Goal: Find specific page/section: Find specific page/section

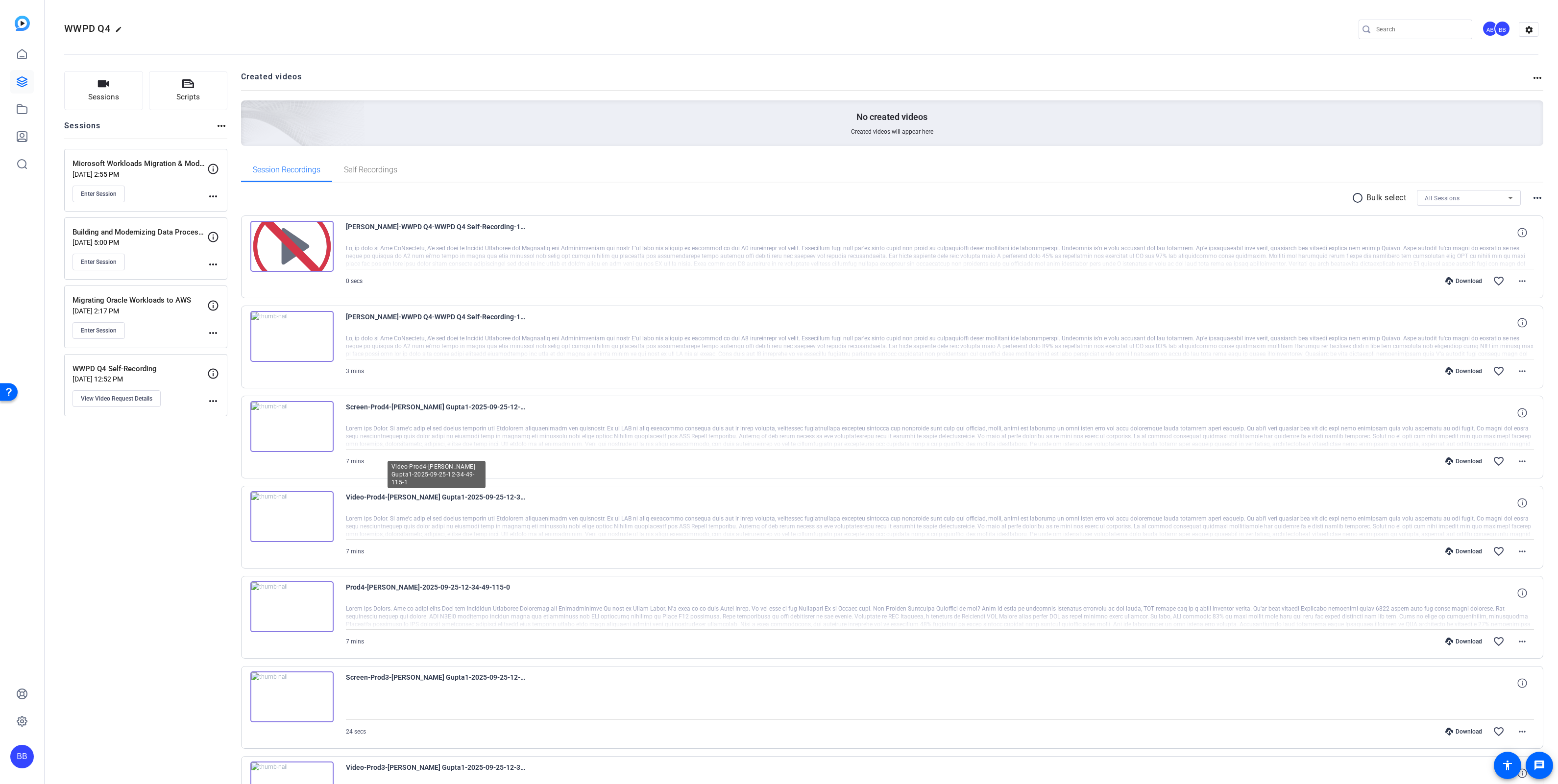
scroll to position [389, 0]
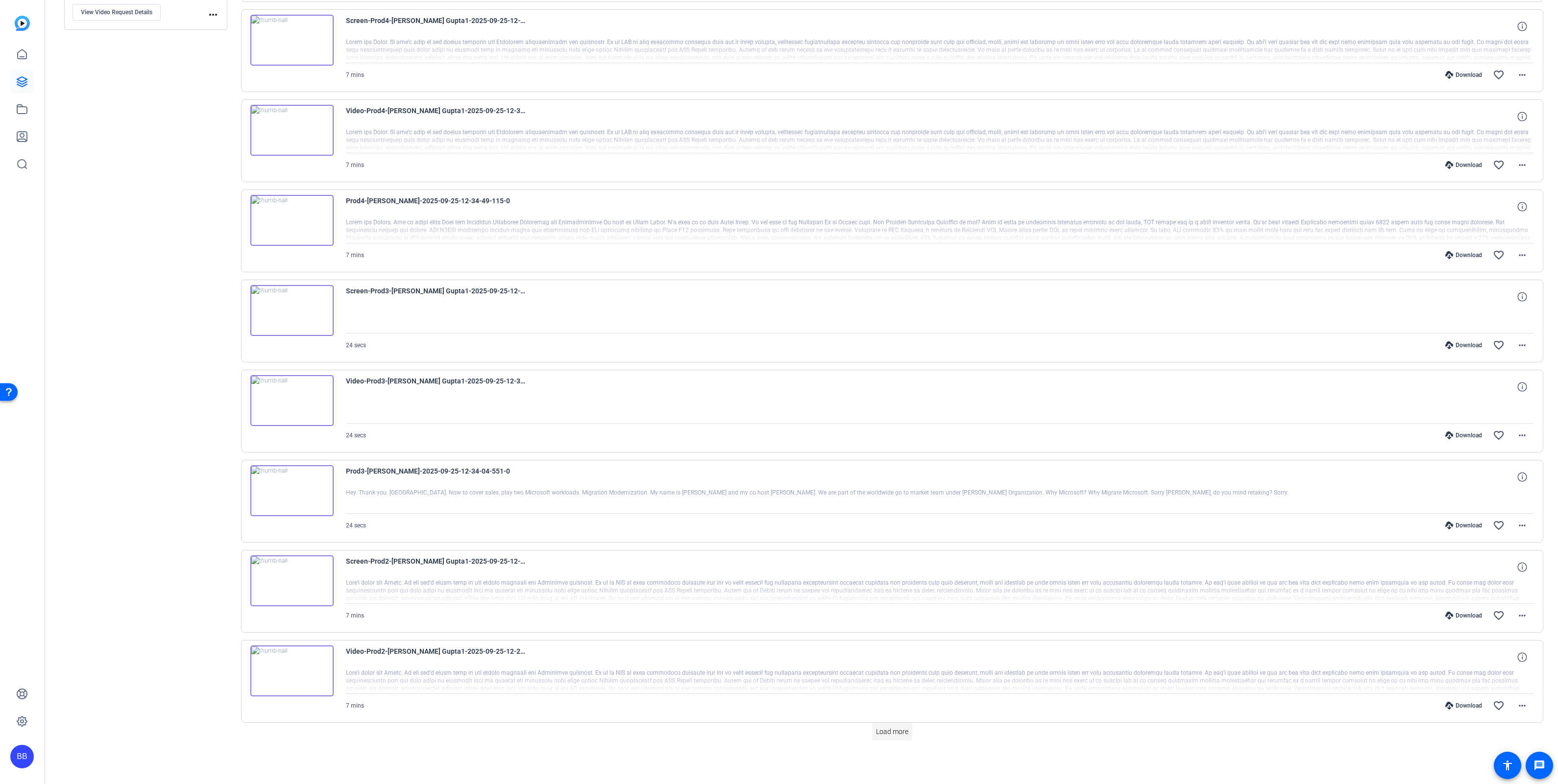
click at [894, 733] on span "Load more" at bounding box center [891, 731] width 32 height 10
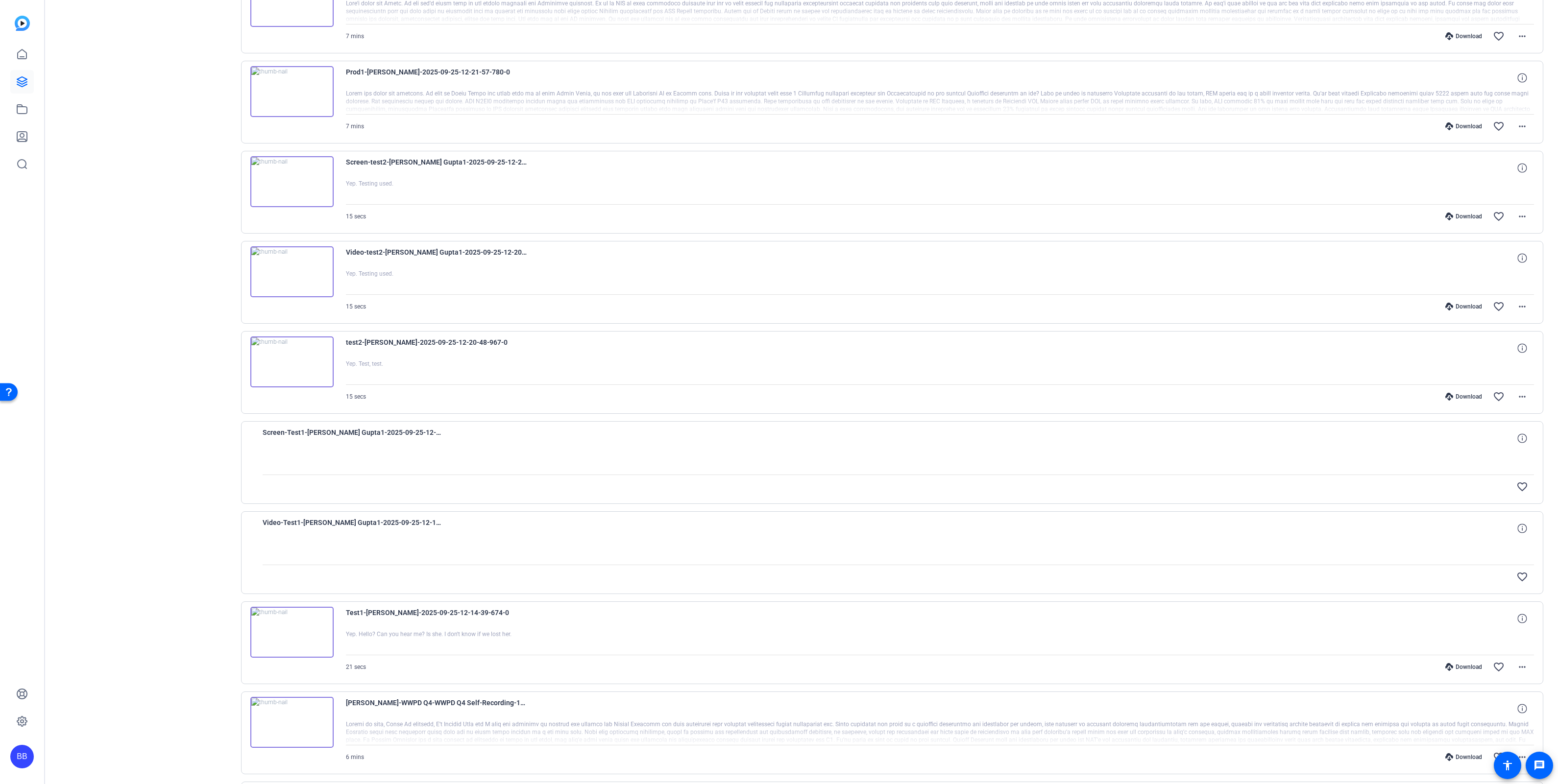
scroll to position [1293, 0]
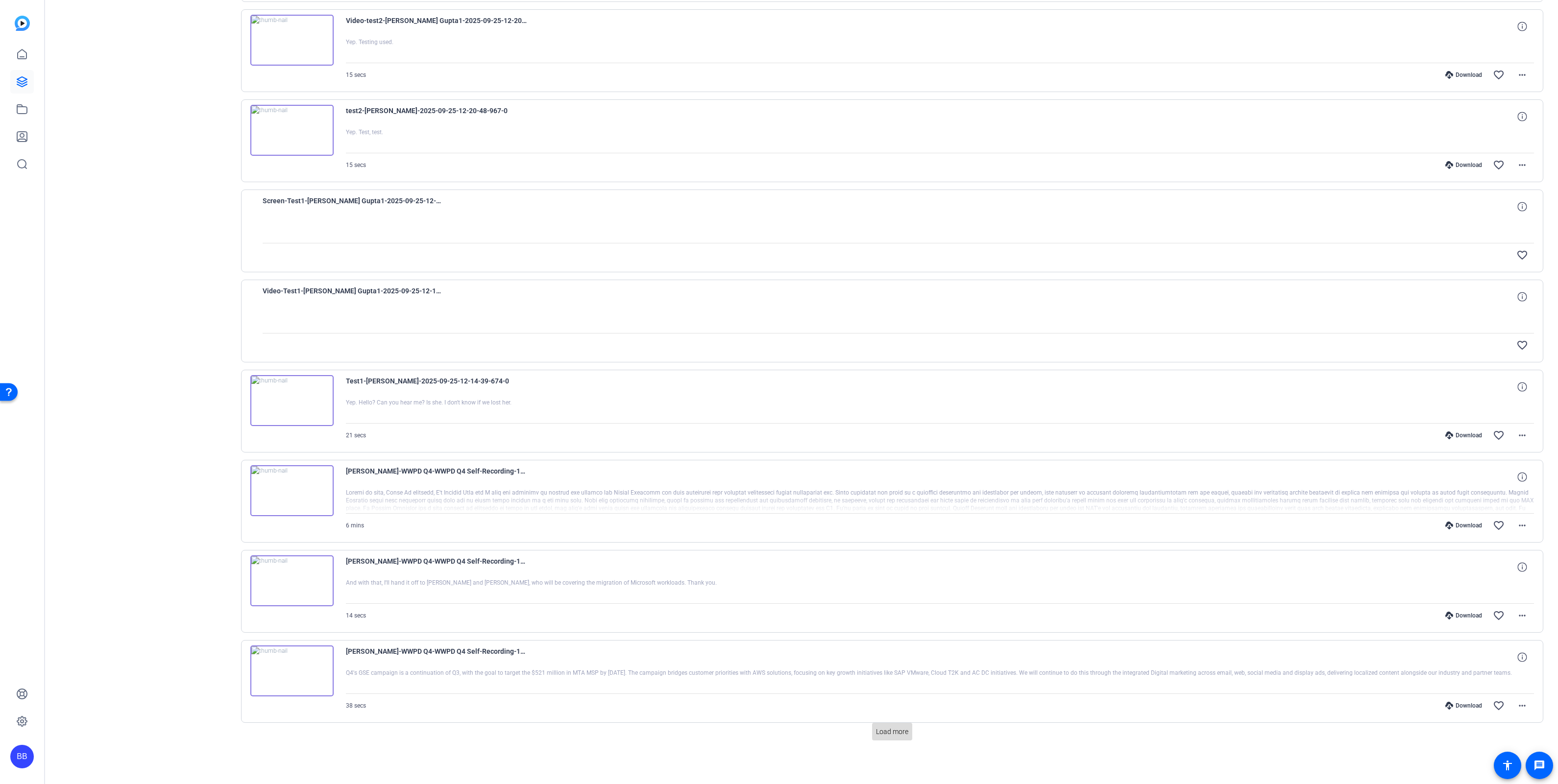
click at [894, 731] on span "Load more" at bounding box center [891, 731] width 32 height 10
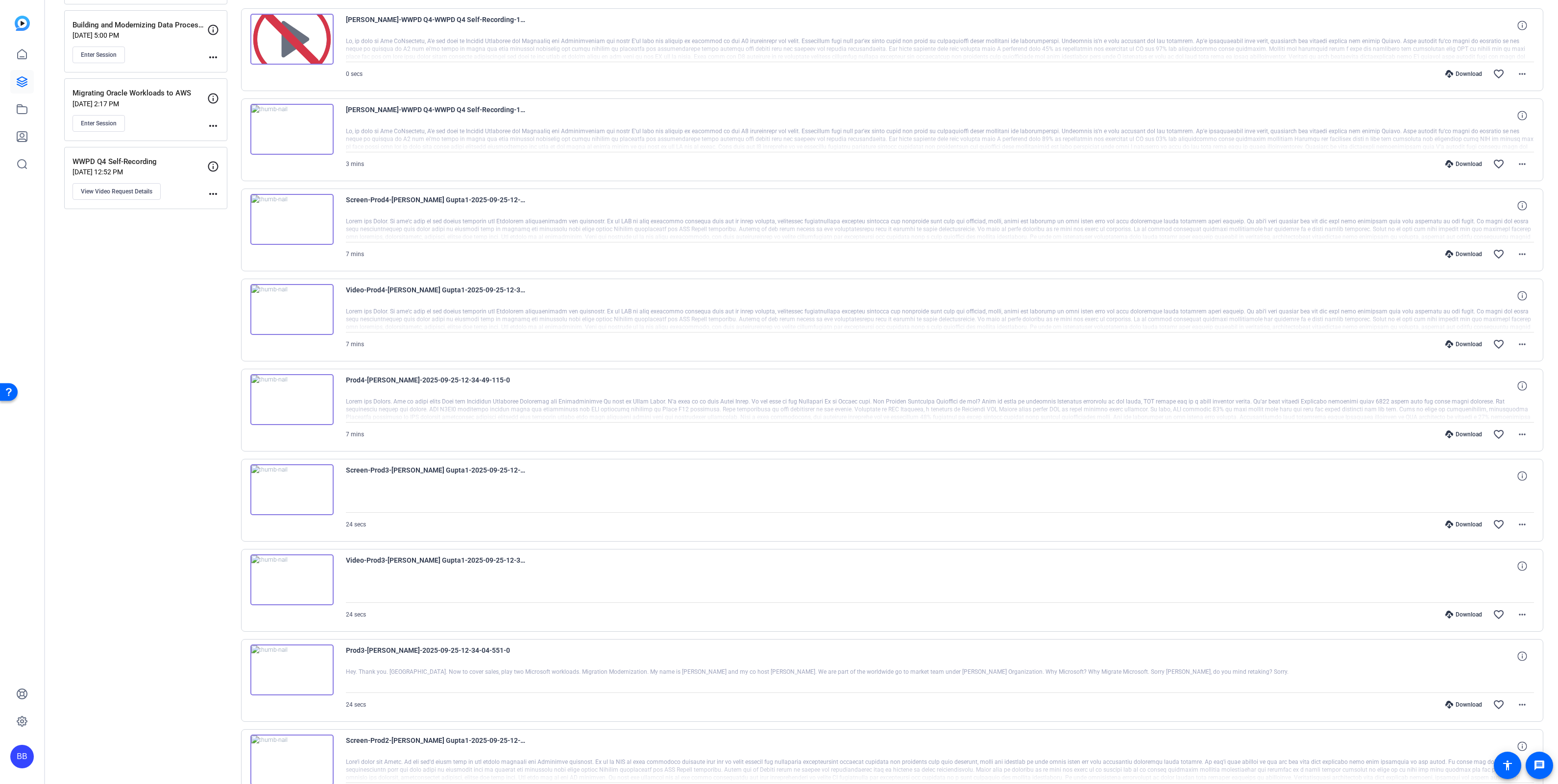
scroll to position [0, 0]
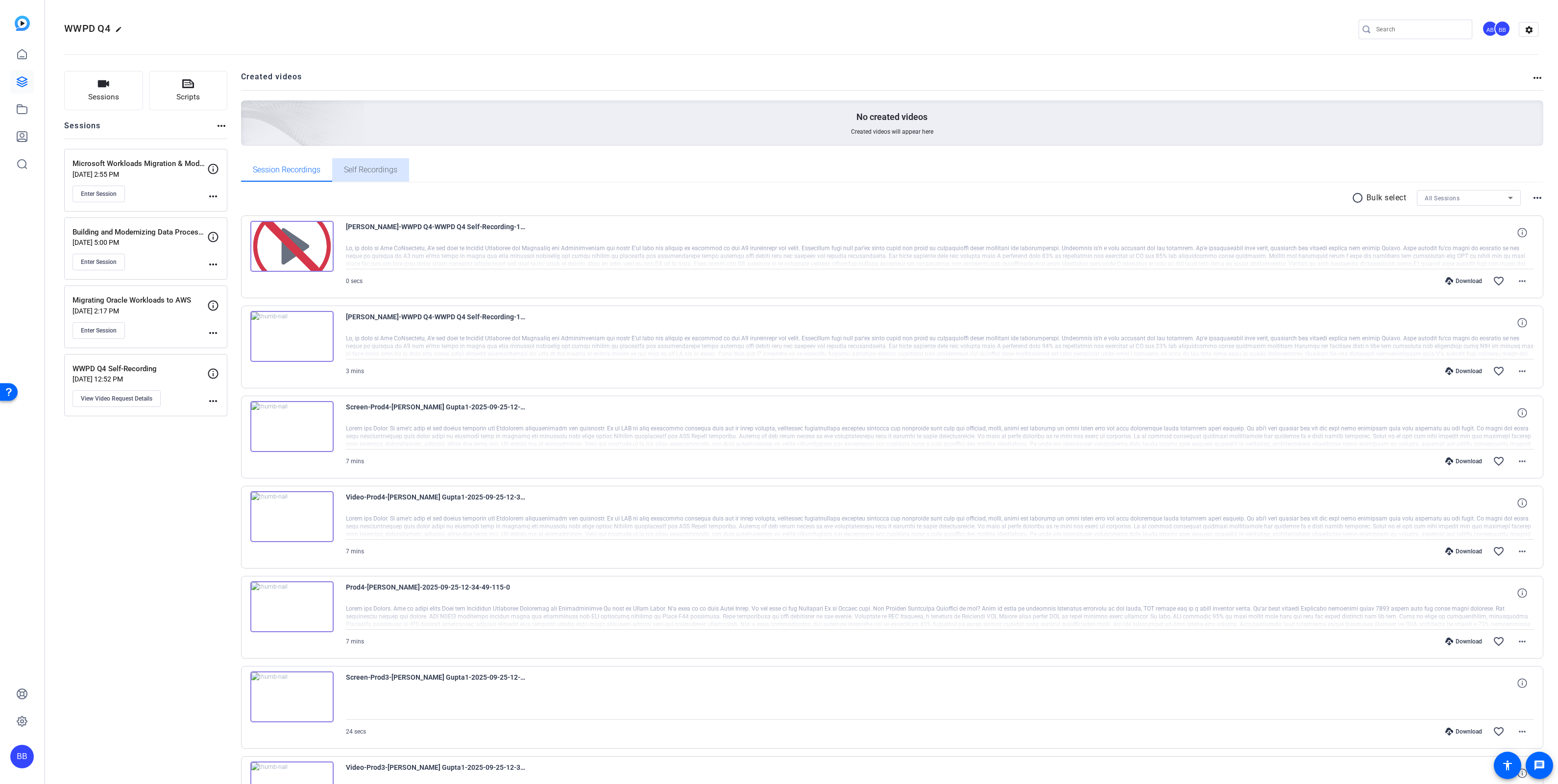
click at [361, 169] on span "Self Recordings" at bounding box center [371, 170] width 53 height 8
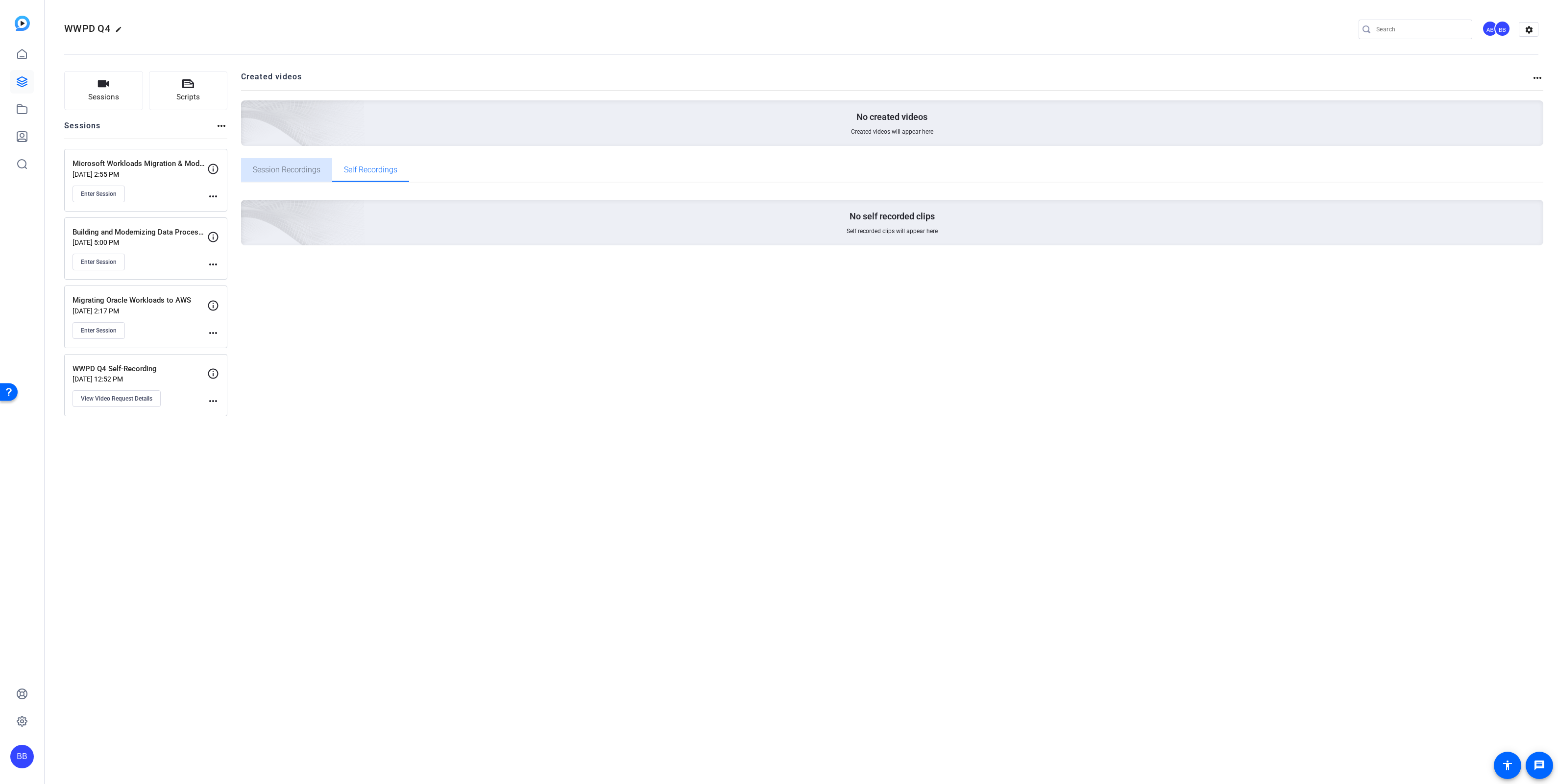
click at [301, 171] on span "Session Recordings" at bounding box center [287, 170] width 68 height 8
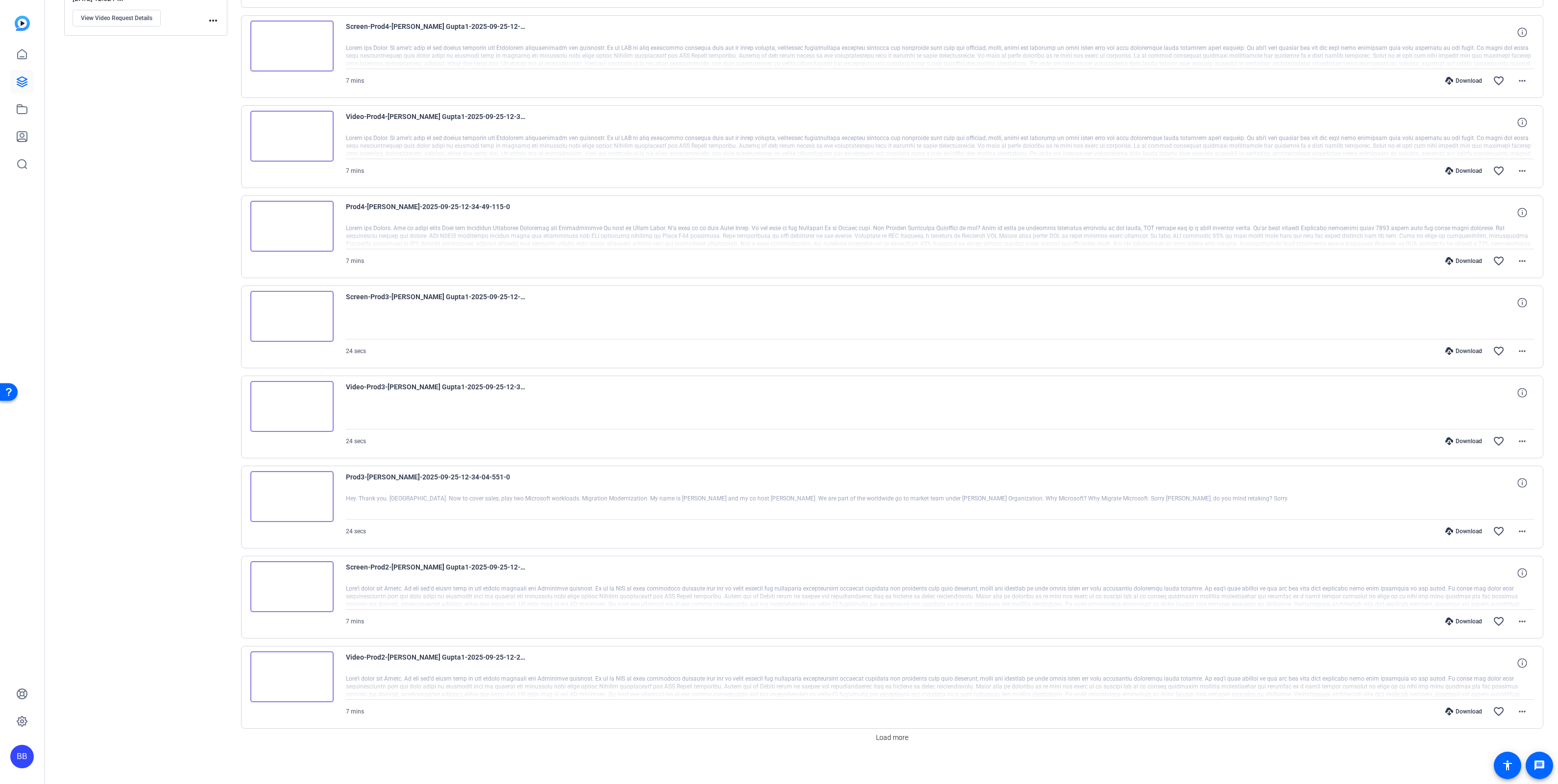
scroll to position [389, 0]
click at [890, 735] on span "Load more" at bounding box center [891, 731] width 32 height 10
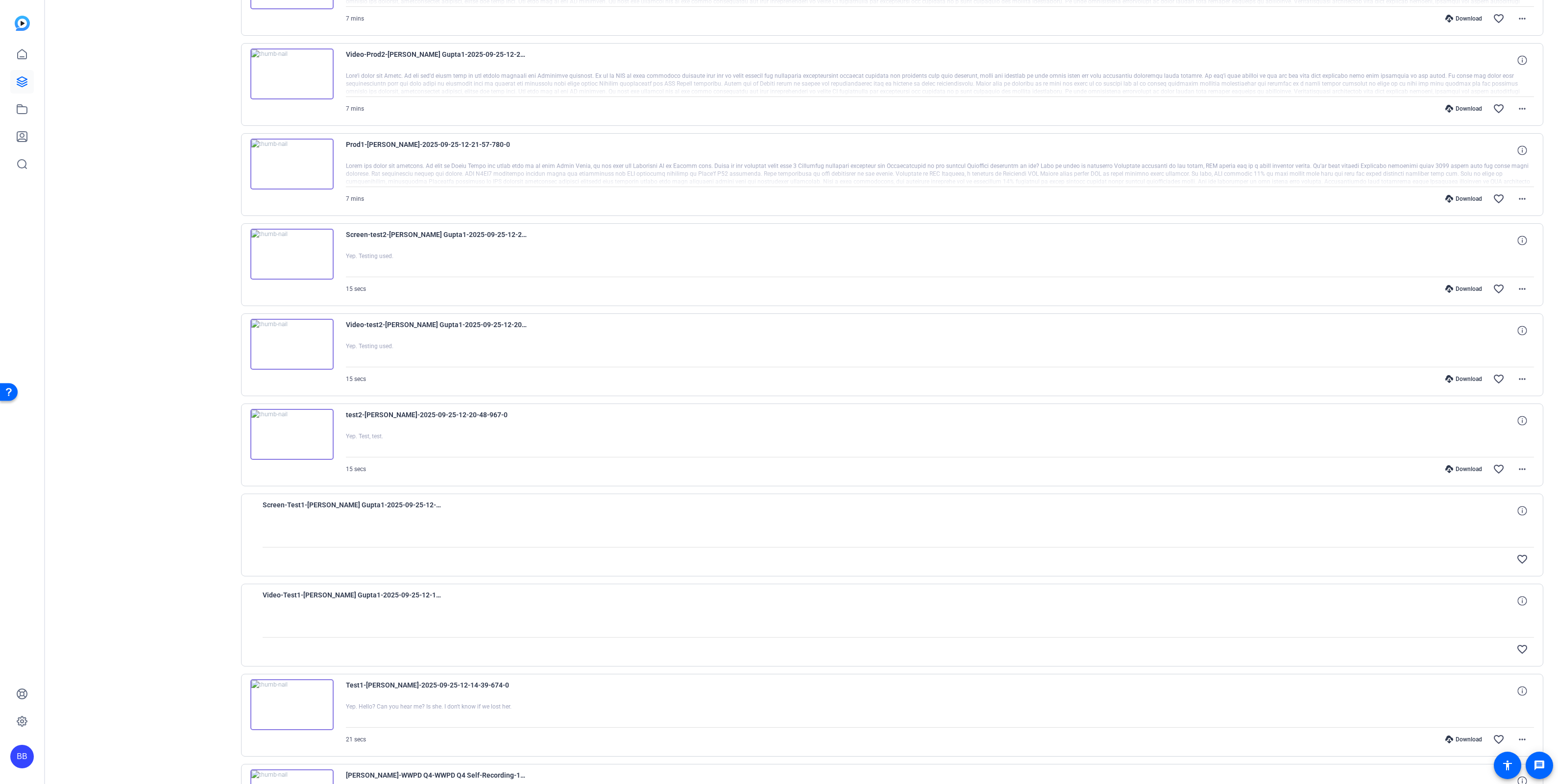
scroll to position [1293, 0]
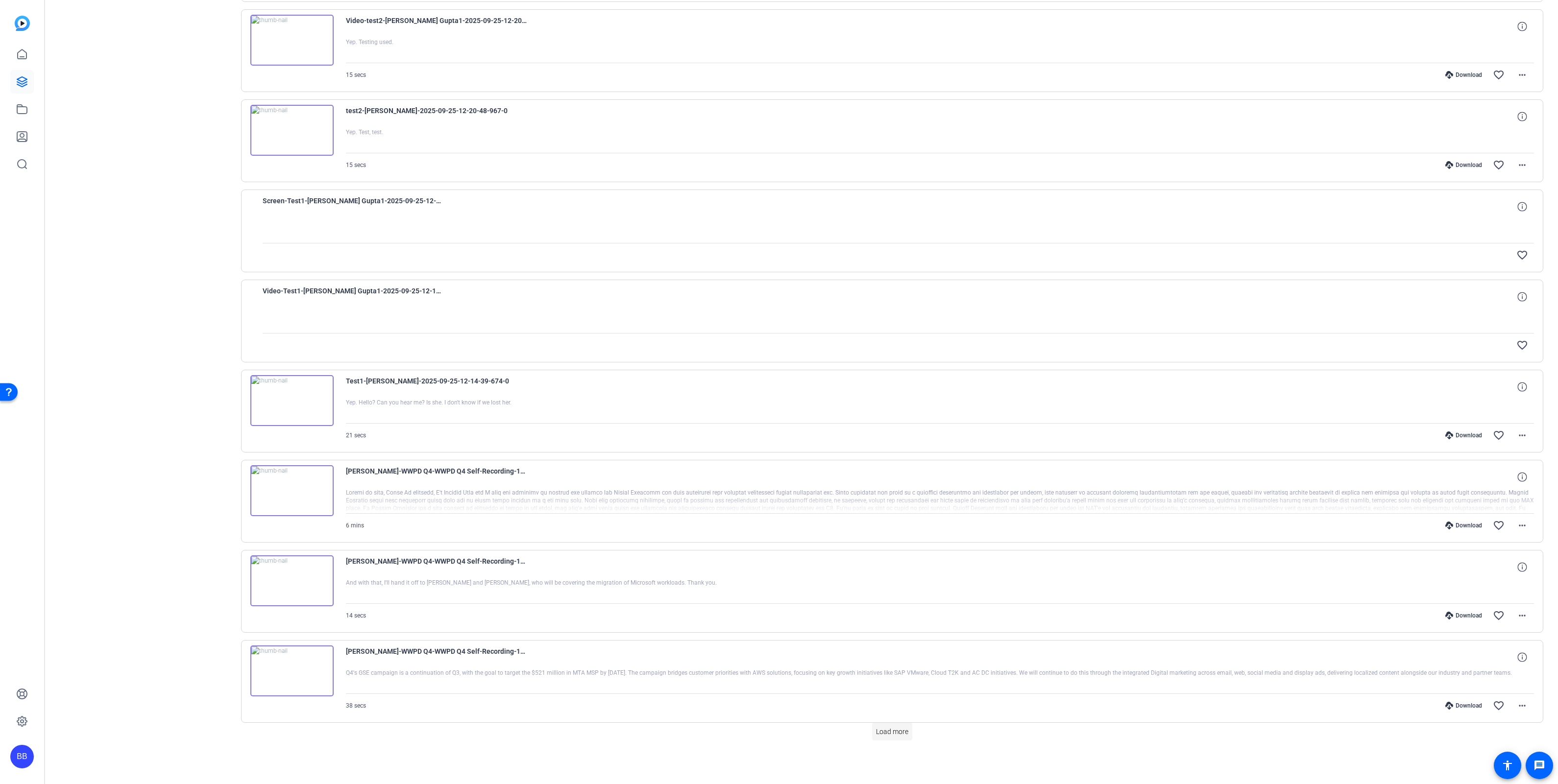
click at [894, 735] on span "Load more" at bounding box center [891, 731] width 32 height 10
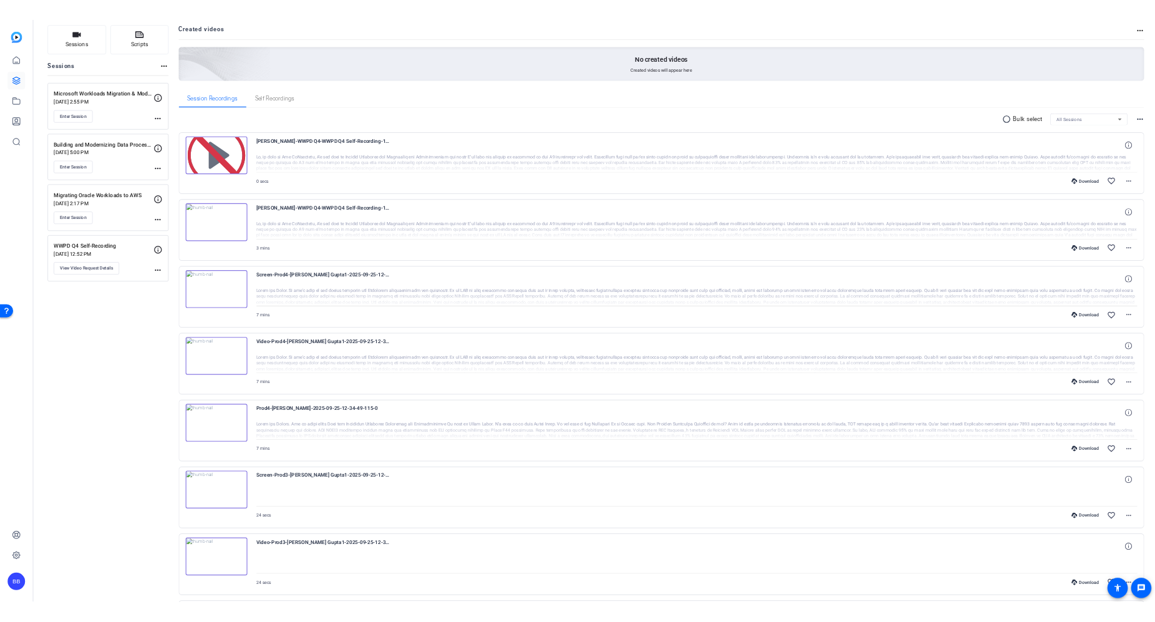
scroll to position [0, 0]
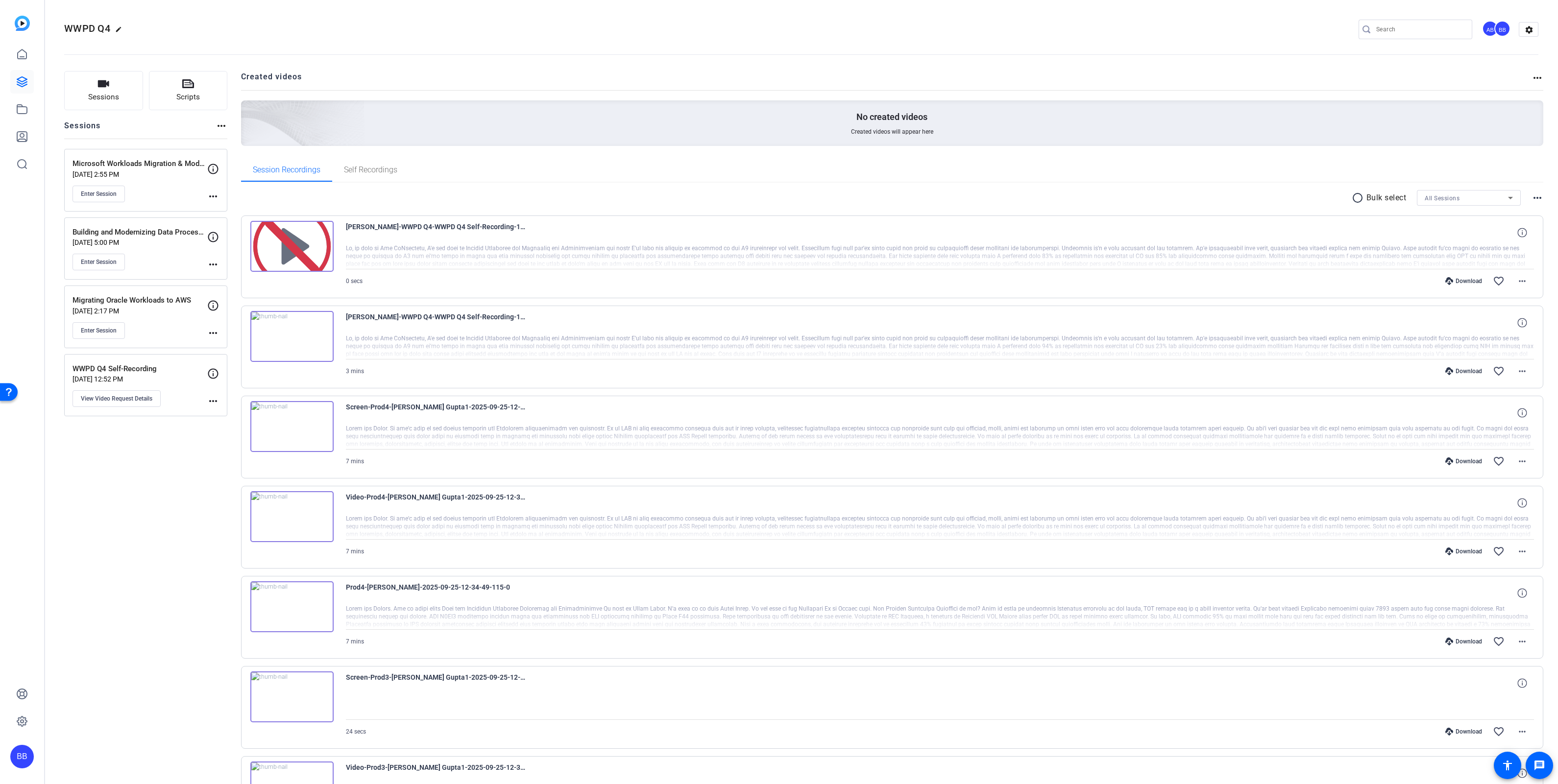
click at [364, 200] on div "radio_button_unchecked Bulk select All Sessions more_horiz" at bounding box center [892, 198] width 1303 height 16
